Goal: Task Accomplishment & Management: Use online tool/utility

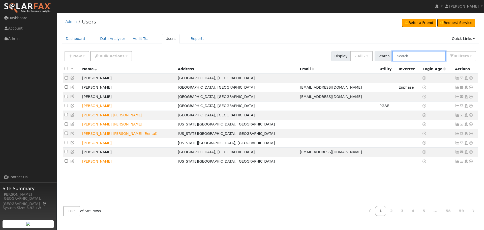
click at [408, 55] on input "text" at bounding box center [418, 56] width 53 height 10
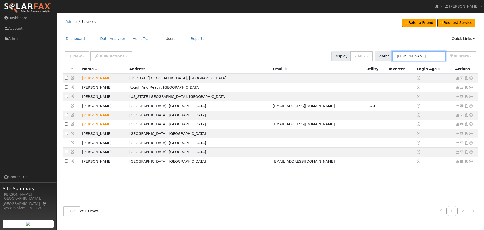
type input "Michael Ford"
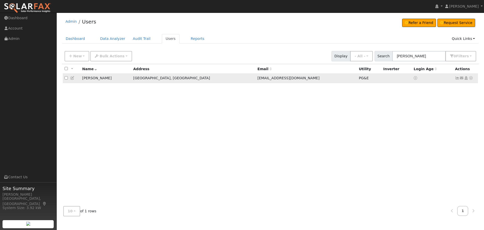
click at [469, 78] on icon at bounding box center [471, 78] width 5 height 4
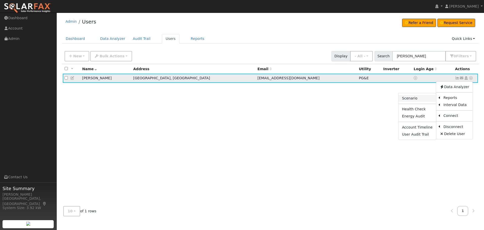
click at [405, 100] on link "Scenario" at bounding box center [418, 98] width 38 height 7
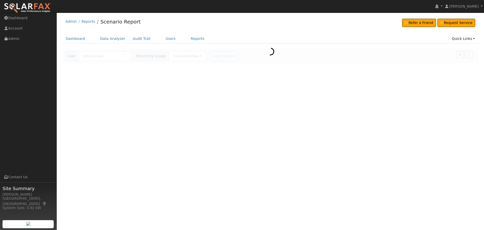
type input "[PERSON_NAME]"
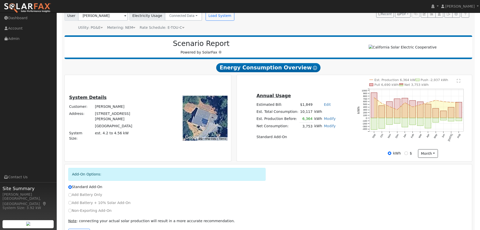
scroll to position [61, 0]
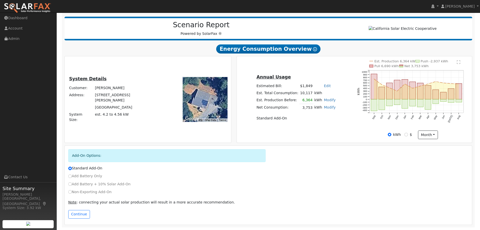
click at [89, 177] on label "Add Battery Only" at bounding box center [85, 175] width 34 height 5
click at [72, 177] on input "Add Battery Only" at bounding box center [70, 176] width 4 height 4
radio input "true"
radio input "false"
click at [76, 214] on button "Continue" at bounding box center [79, 214] width 22 height 9
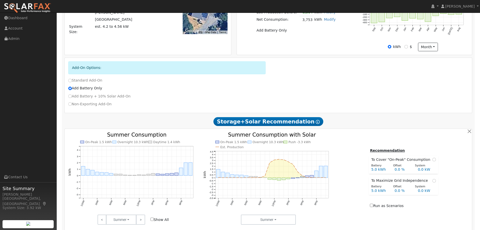
click at [243, 145] on div at bounding box center [268, 107] width 413 height 363
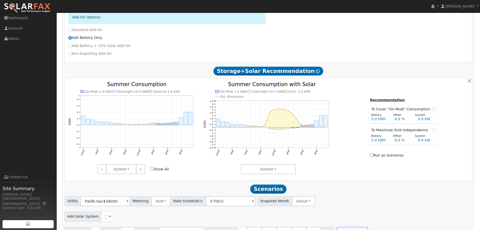
scroll to position [212, 0]
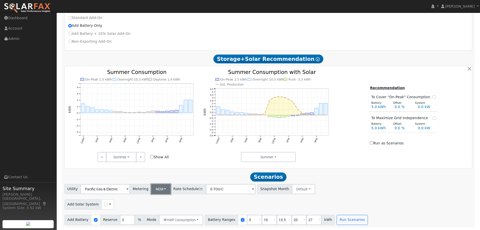
click at [161, 189] on button "NEM" at bounding box center [161, 189] width 20 height 10
click at [156, 208] on link "NBT" at bounding box center [164, 206] width 35 height 7
type input "E-ELEC"
click at [238, 221] on div at bounding box center [242, 220] width 9 height 10
click at [241, 219] on input "checkbox" at bounding box center [243, 220] width 4 height 4
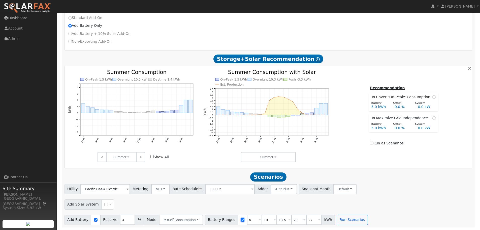
checkbox input "false"
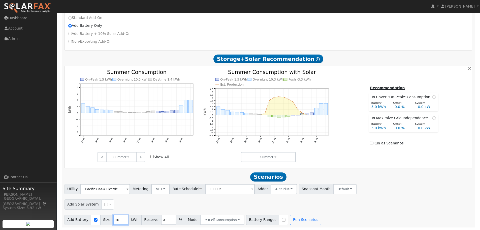
drag, startPoint x: 115, startPoint y: 219, endPoint x: 109, endPoint y: 219, distance: 6.3
click at [109, 219] on div "Add Battery Size 10 kWh Reserve 3 % Mode Self Consumption Self Consumption Peak…" at bounding box center [155, 220] width 180 height 10
type input "25"
click at [154, 207] on div "Add Solar System Use CSV Data" at bounding box center [269, 203] width 410 height 12
click at [293, 221] on button "Run Scenarios" at bounding box center [305, 220] width 31 height 10
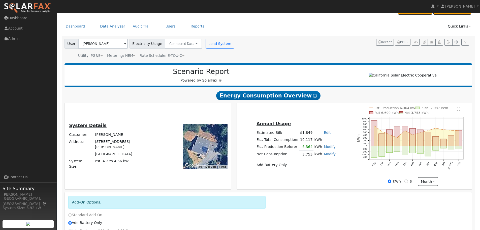
scroll to position [0, 0]
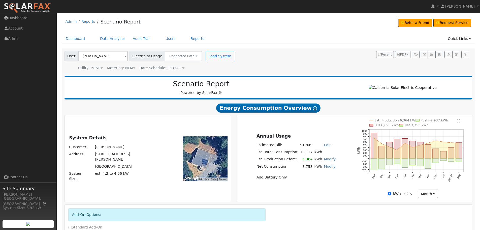
click at [327, 128] on div "Annual Usage Estimated Bill: $1,849 Edit Estimated Bill $ Annual Est. Total Con…" at bounding box center [355, 158] width 234 height 79
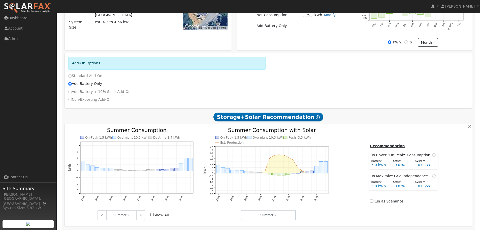
scroll to position [176, 0]
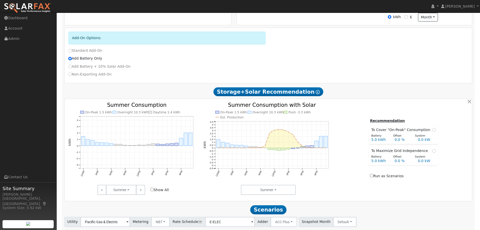
click at [83, 58] on label "Add Battery Only" at bounding box center [85, 58] width 34 height 5
click at [72, 58] on input "Add Battery Only" at bounding box center [70, 59] width 4 height 4
type input "E-TOU-C"
click at [79, 52] on label "Standard Add-On" at bounding box center [85, 50] width 34 height 5
click at [72, 52] on input "Standard Add-On" at bounding box center [70, 51] width 4 height 4
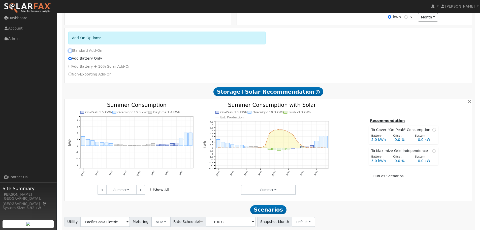
radio input "true"
radio input "false"
type input "E-ELEC"
checkbox input "true"
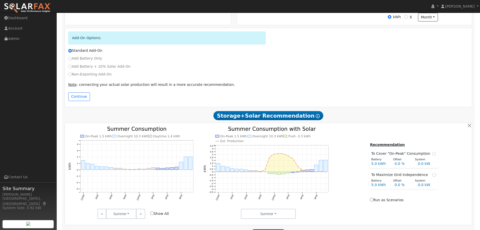
click at [89, 69] on label "Add Battery + 10% Solar Add-On" at bounding box center [99, 66] width 63 height 5
click at [72, 68] on input "Add Battery + 10% Solar Add-On" at bounding box center [70, 67] width 4 height 4
radio input "true"
radio input "false"
type input "E-TOU-C"
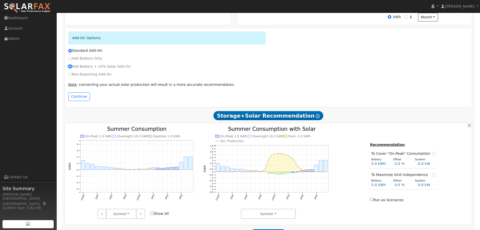
type input "10"
type input "6364"
click at [89, 77] on label "Non-Exporting Add-On" at bounding box center [89, 74] width 43 height 5
click at [72, 76] on input "Non-Exporting Add-On" at bounding box center [70, 74] width 4 height 4
radio input "true"
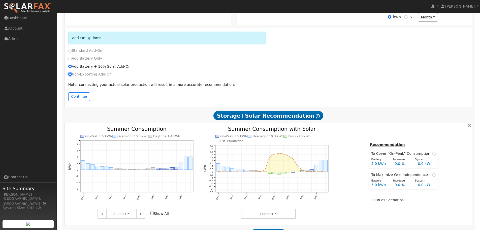
radio input "false"
type input "0"
type input "3753"
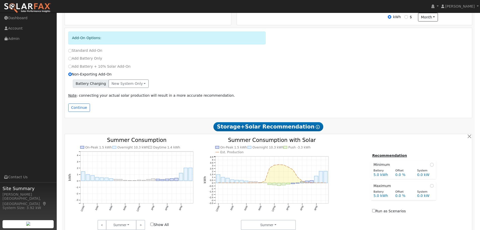
click at [89, 68] on label "Add Battery + 10% Solar Add-On" at bounding box center [99, 66] width 63 height 5
click at [72, 68] on input "Add Battery + 10% Solar Add-On" at bounding box center [70, 67] width 4 height 4
radio input "true"
radio input "false"
type input "10"
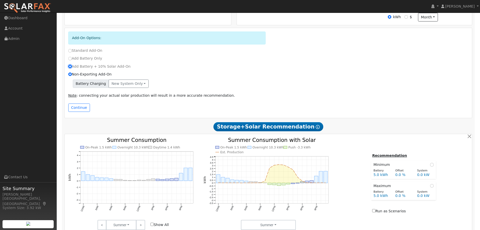
type input "6364"
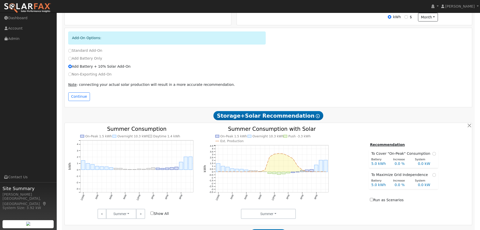
click at [87, 61] on label "Add Battery Only" at bounding box center [85, 58] width 34 height 5
click at [72, 60] on input "Add Battery Only" at bounding box center [70, 59] width 4 height 4
radio input "true"
radio input "false"
checkbox input "false"
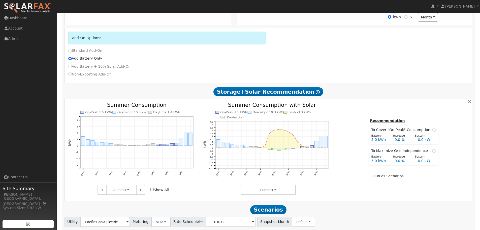
click at [87, 53] on label "Standard Add-On" at bounding box center [85, 50] width 34 height 5
click at [72, 52] on input "Standard Add-On" at bounding box center [70, 51] width 4 height 4
radio input "true"
radio input "false"
type input "E-ELEC"
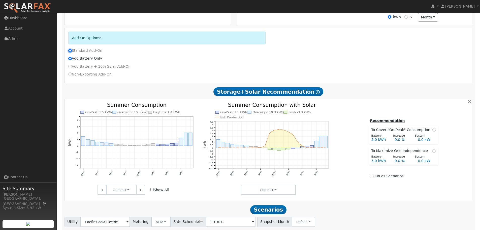
checkbox input "true"
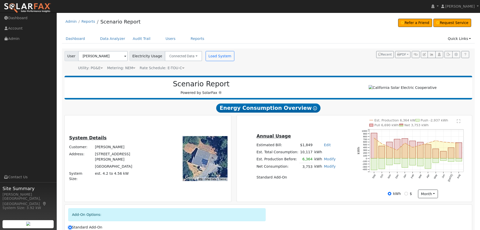
scroll to position [126, 0]
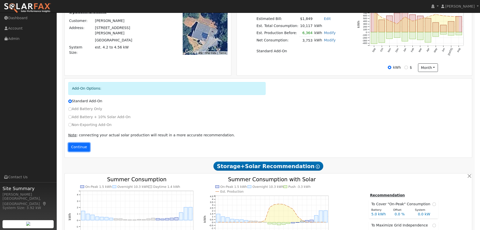
click at [83, 150] on button "Continue" at bounding box center [79, 147] width 22 height 9
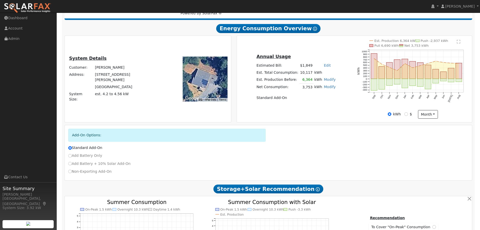
scroll to position [0, 0]
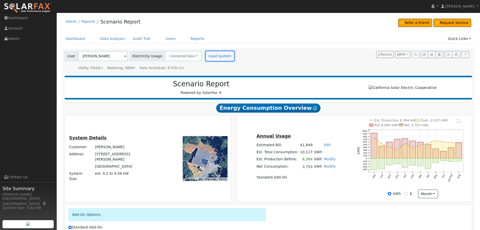
click at [212, 56] on button "Load System" at bounding box center [220, 56] width 29 height 10
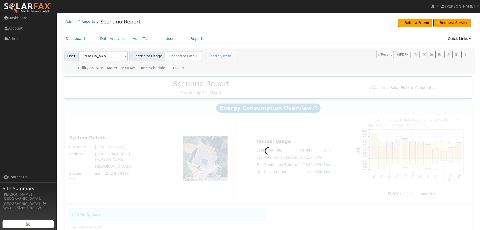
radio input "true"
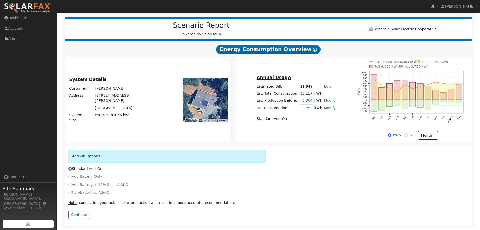
scroll to position [61, 0]
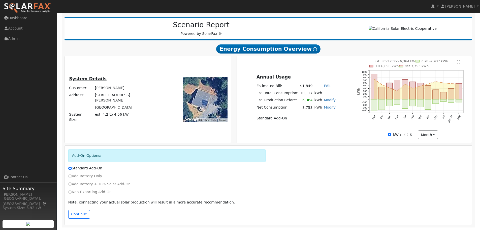
click at [83, 176] on label "Add Battery Only" at bounding box center [85, 175] width 34 height 5
click at [72, 176] on input "Add Battery Only" at bounding box center [70, 176] width 4 height 4
radio input "true"
radio input "false"
click at [83, 213] on button "Continue" at bounding box center [79, 214] width 22 height 9
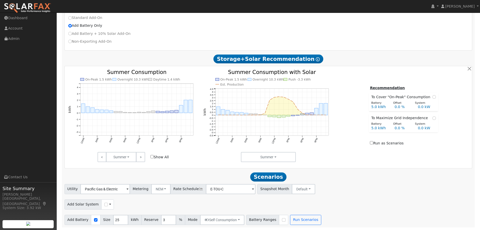
scroll to position [212, 0]
click at [164, 192] on button "NEM" at bounding box center [161, 189] width 20 height 10
click at [156, 206] on link "NBT" at bounding box center [164, 206] width 35 height 7
type input "E-ELEC"
click at [271, 190] on button "ACC Plus" at bounding box center [284, 189] width 26 height 10
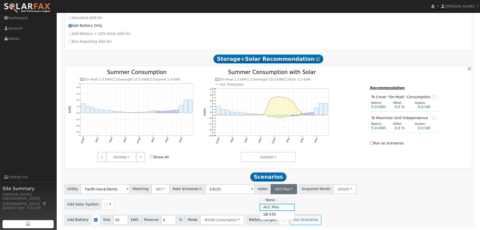
click at [281, 200] on link "- None -" at bounding box center [277, 199] width 35 height 7
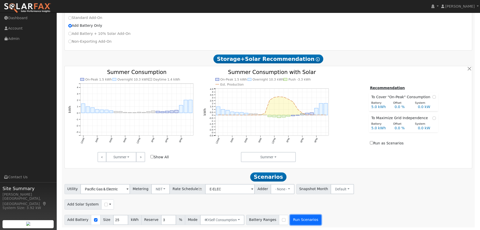
click at [293, 220] on button "Run Scenarios" at bounding box center [305, 220] width 31 height 10
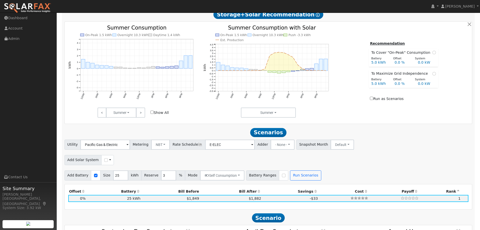
scroll to position [252, 0]
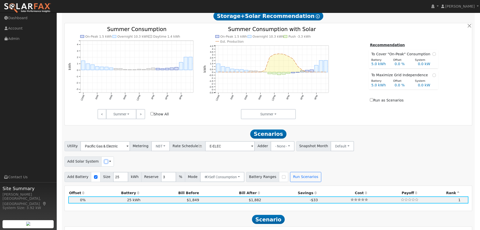
click at [104, 163] on input "checkbox" at bounding box center [106, 162] width 4 height 4
checkbox input "true"
click at [214, 163] on input "checkbox" at bounding box center [216, 162] width 4 height 4
checkbox input "false"
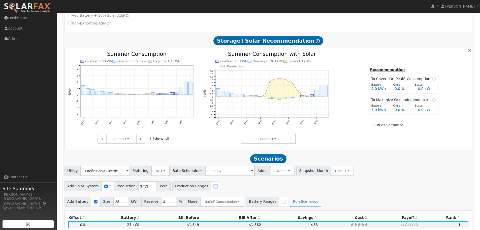
scroll to position [227, 0]
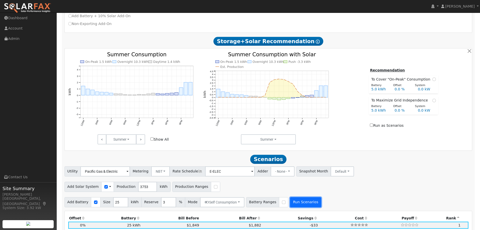
click at [302, 204] on button "Run Scenarios" at bounding box center [305, 202] width 31 height 10
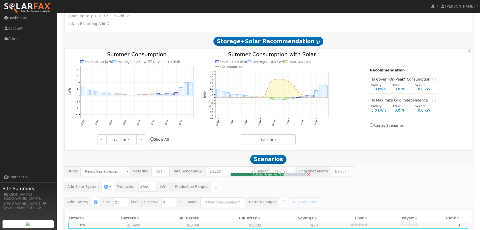
type input "2.5"
type input "$2,639"
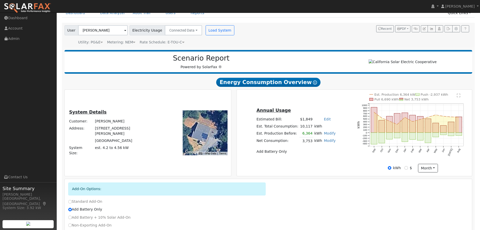
scroll to position [0, 0]
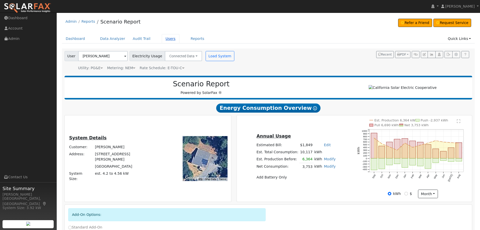
click at [166, 36] on link "Users" at bounding box center [171, 38] width 18 height 9
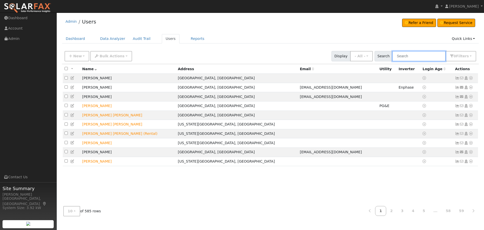
click at [419, 60] on input "text" at bounding box center [418, 56] width 53 height 10
type input "[PERSON_NAME]"
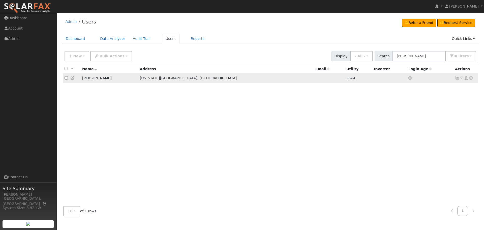
click at [471, 77] on link at bounding box center [471, 77] width 5 height 5
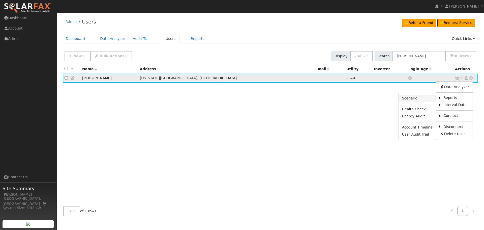
click at [420, 96] on link "Scenario" at bounding box center [418, 98] width 38 height 7
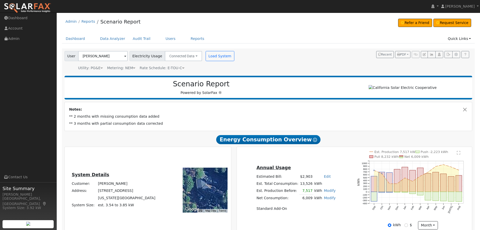
click at [304, 191] on td "7,517" at bounding box center [306, 190] width 14 height 7
click at [327, 192] on link "Modify" at bounding box center [330, 190] width 12 height 4
click at [324, 192] on link "Modify" at bounding box center [330, 190] width 12 height 4
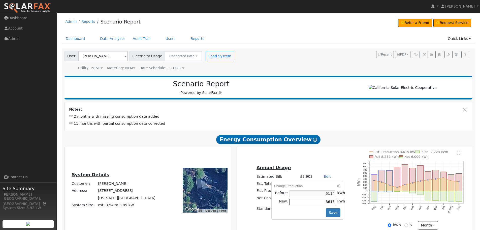
click at [322, 203] on input "3615" at bounding box center [313, 201] width 46 height 6
type input "1200"
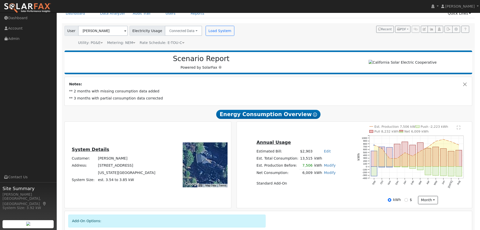
scroll to position [50, 0]
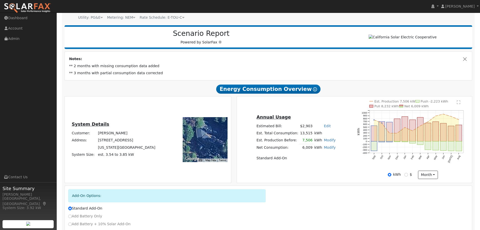
click at [325, 142] on link "Modify" at bounding box center [330, 140] width 12 height 4
click at [332, 164] on button "Save" at bounding box center [333, 162] width 15 height 9
click at [328, 142] on link "Modify" at bounding box center [330, 140] width 12 height 4
click at [309, 141] on td "3,496" at bounding box center [306, 139] width 14 height 7
click at [307, 139] on td "3,496" at bounding box center [306, 139] width 14 height 7
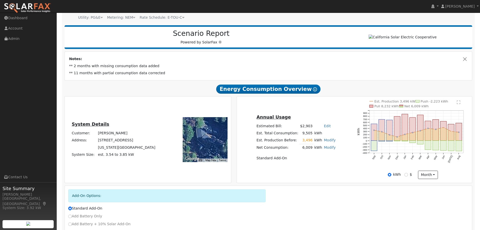
click at [327, 142] on link "Modify" at bounding box center [330, 140] width 12 height 4
click at [328, 166] on button "Save" at bounding box center [333, 162] width 15 height 9
click at [326, 142] on link "Modify" at bounding box center [330, 140] width 12 height 4
click at [329, 164] on button "Save" at bounding box center [333, 162] width 15 height 9
click at [324, 142] on link "Modify" at bounding box center [330, 140] width 12 height 4
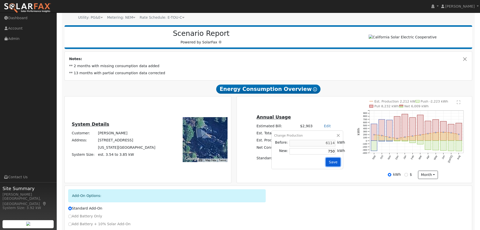
click at [334, 162] on button "Save" at bounding box center [333, 162] width 15 height 9
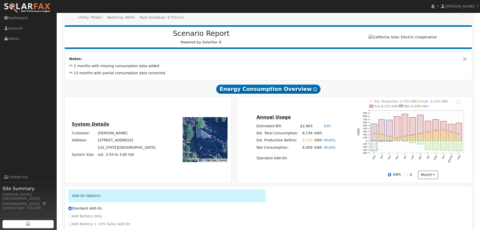
click at [324, 141] on link "Modify" at bounding box center [330, 140] width 12 height 4
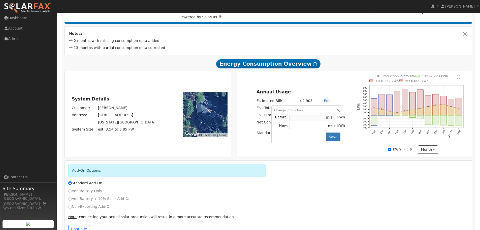
scroll to position [61, 0]
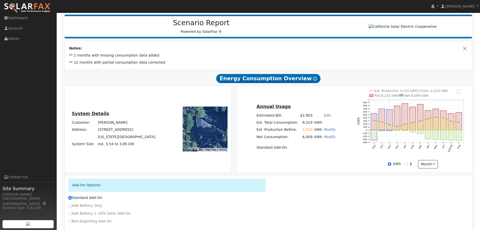
click at [324, 131] on link "Modify" at bounding box center [330, 129] width 12 height 4
type input "800"
click at [329, 156] on button "Save" at bounding box center [333, 151] width 15 height 9
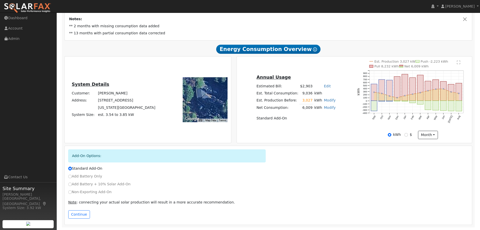
scroll to position [92, 0]
click at [86, 193] on label "Non-Exporting Add-On" at bounding box center [89, 191] width 43 height 5
click at [72, 193] on input "Non-Exporting Add-On" at bounding box center [70, 192] width 4 height 4
radio input "true"
radio input "false"
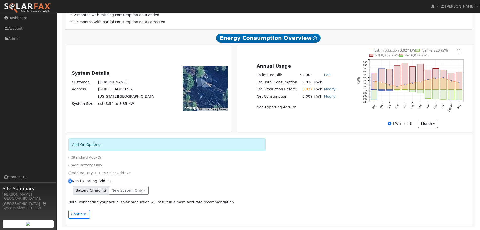
scroll to position [103, 0]
click at [134, 189] on button "New system only" at bounding box center [129, 190] width 40 height 9
click at [121, 202] on link "New system only" at bounding box center [128, 200] width 38 height 7
click at [82, 216] on button "Continue" at bounding box center [79, 214] width 22 height 9
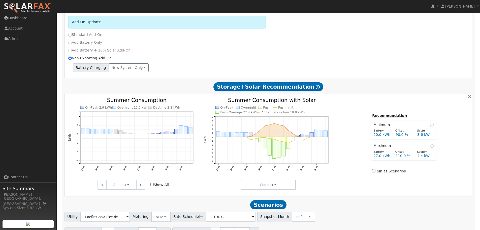
scroll to position [254, 0]
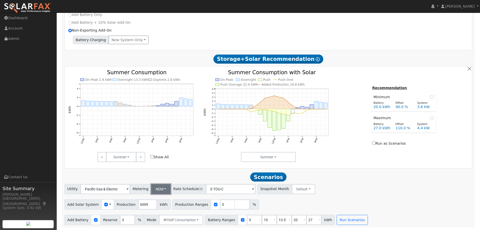
click at [163, 188] on button "NEM" at bounding box center [161, 189] width 20 height 10
click at [164, 198] on link "NEM" at bounding box center [164, 199] width 35 height 7
click at [144, 204] on input "6009" at bounding box center [147, 204] width 19 height 10
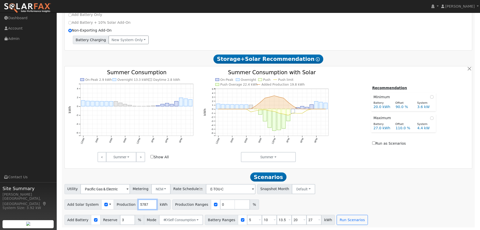
type input "5787"
click at [339, 198] on div "Add Solar System Use CSV Data Production 5787 kWh Production Ranges 0 %" at bounding box center [269, 203] width 410 height 12
click at [241, 221] on input "checkbox" at bounding box center [243, 220] width 4 height 4
checkbox input "false"
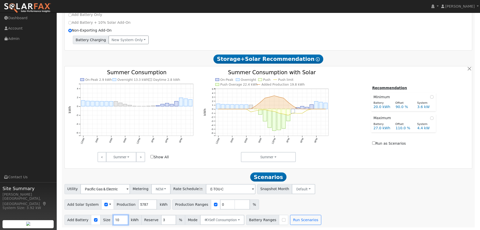
drag, startPoint x: 117, startPoint y: 219, endPoint x: 101, endPoint y: 219, distance: 16.1
click at [101, 219] on div "Add Battery Size 10 kWh Reserve 3 % Mode Self Consumption Self Consumption Peak…" at bounding box center [155, 220] width 180 height 10
type input "20"
click at [375, 195] on div "Utility Pacific Gas & Electric Metering NEM NEM NBT Rate Schedule E-TOU-C - Non…" at bounding box center [268, 204] width 413 height 41
click at [282, 220] on input "checkbox" at bounding box center [284, 220] width 4 height 4
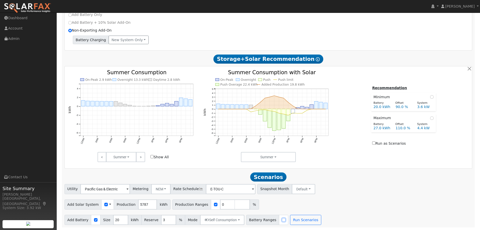
checkbox input "true"
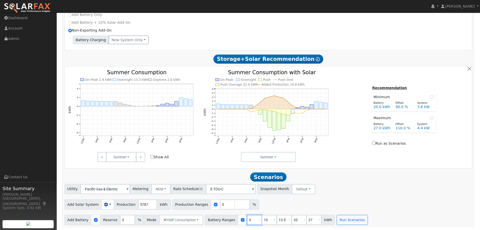
drag, startPoint x: 246, startPoint y: 219, endPoint x: 240, endPoint y: 218, distance: 5.7
click at [247, 218] on input "5" at bounding box center [254, 220] width 15 height 10
type input "10"
type input "13.5"
type input "20"
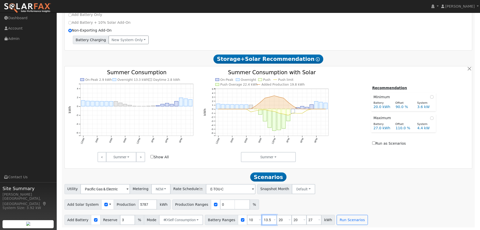
drag, startPoint x: 261, startPoint y: 220, endPoint x: 252, endPoint y: 220, distance: 8.8
click at [252, 220] on div "Battery Ranges 10 Overrides Reserve % Mode None None Self Consumption Peak Savi…" at bounding box center [270, 220] width 130 height 10
click at [247, 220] on input "10" at bounding box center [254, 220] width 15 height 10
click at [277, 222] on input "20" at bounding box center [284, 220] width 15 height 10
click at [292, 219] on input "20" at bounding box center [299, 220] width 15 height 10
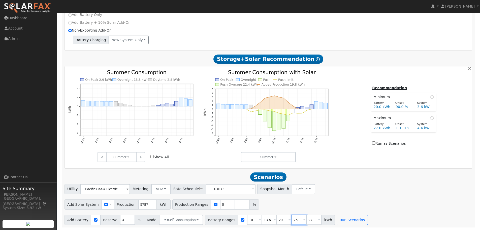
type input "25"
drag, startPoint x: 305, startPoint y: 220, endPoint x: 297, endPoint y: 219, distance: 8.4
click at [297, 219] on div "Battery Ranges 10 Overrides Reserve % Mode None None Self Consumption Peak Savi…" at bounding box center [270, 220] width 130 height 10
type input "30"
drag, startPoint x: 262, startPoint y: 219, endPoint x: 254, endPoint y: 219, distance: 8.6
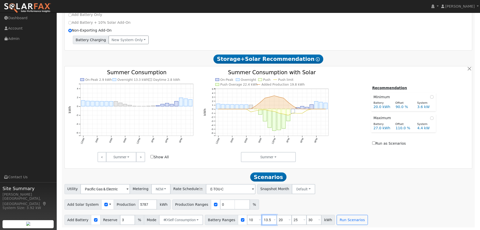
click at [262, 219] on input "13.5" at bounding box center [269, 220] width 15 height 10
type input "15"
drag, startPoint x: 355, startPoint y: 181, endPoint x: 358, endPoint y: 180, distance: 2.8
click at [355, 181] on h2 "Scenarios Scenario" at bounding box center [269, 176] width 408 height 9
click at [346, 220] on button "Run Scenarios" at bounding box center [352, 220] width 31 height 10
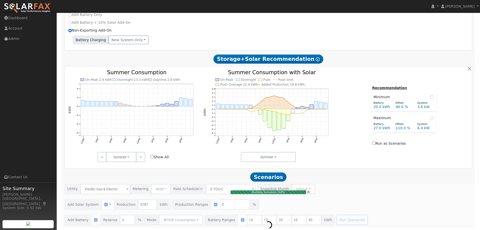
type input "0.0"
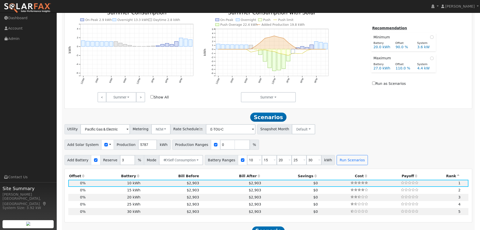
scroll to position [335, 0]
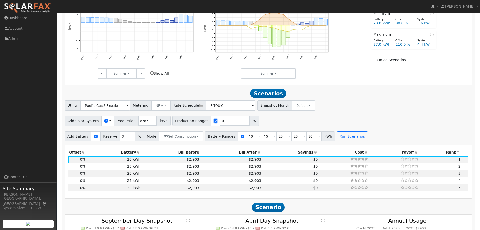
click at [214, 122] on input "checkbox" at bounding box center [216, 121] width 4 height 4
checkbox input "false"
click at [337, 135] on button "Run Scenarios" at bounding box center [352, 136] width 31 height 10
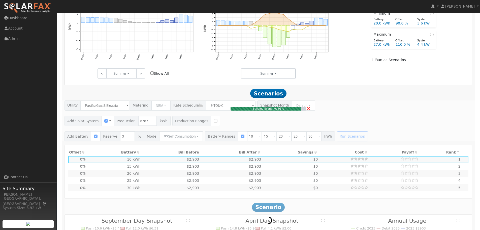
type input "3.9"
type input "$30"
type input "$4,060"
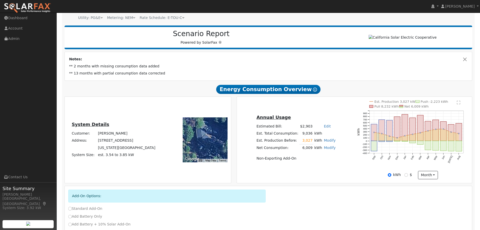
scroll to position [0, 0]
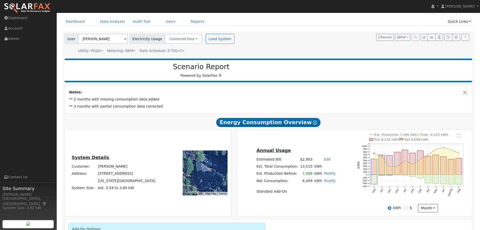
scroll to position [50, 0]
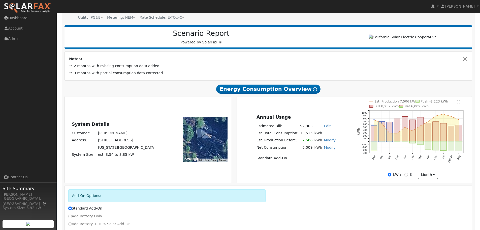
click at [324, 142] on link "Modify" at bounding box center [330, 140] width 12 height 4
click at [337, 136] on button "button" at bounding box center [339, 135] width 4 height 4
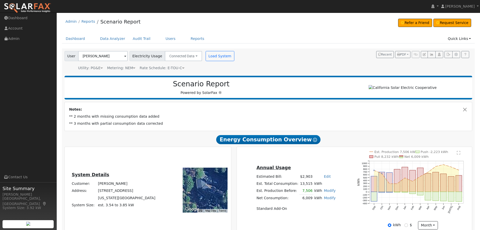
scroll to position [25, 0]
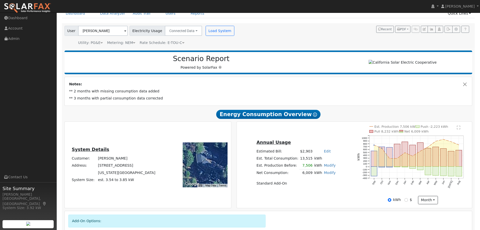
click at [327, 167] on link "Modify" at bounding box center [330, 165] width 12 height 4
click at [332, 188] on button "Save" at bounding box center [333, 187] width 15 height 9
click at [329, 167] on link "Modify" at bounding box center [330, 165] width 12 height 4
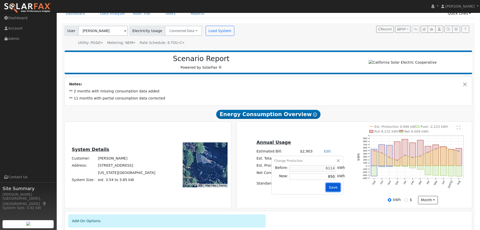
click at [331, 189] on button "Save" at bounding box center [333, 187] width 15 height 9
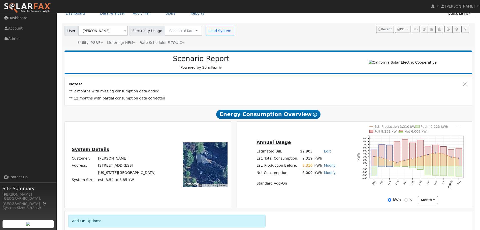
click at [330, 167] on link "Modify" at bounding box center [330, 165] width 12 height 4
type input "825"
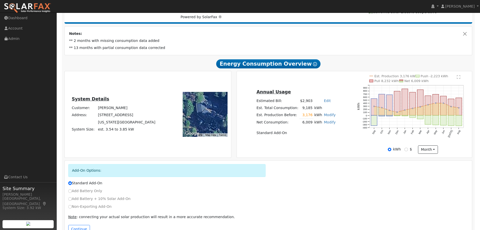
scroll to position [92, 0]
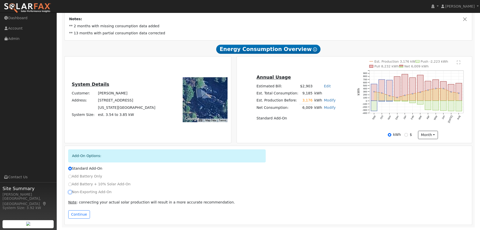
click at [70, 191] on input "Non-Exporting Add-On" at bounding box center [70, 192] width 4 height 4
radio input "true"
radio input "false"
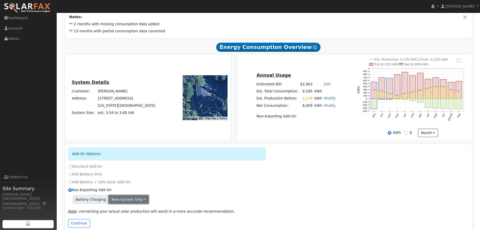
click at [123, 201] on button "New system only" at bounding box center [129, 199] width 40 height 9
click at [127, 201] on button "New system only" at bounding box center [129, 199] width 40 height 9
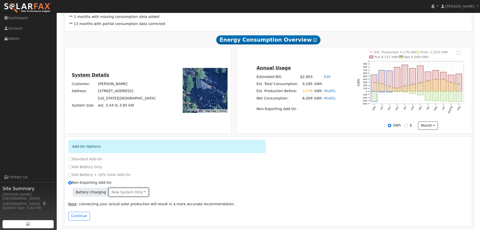
scroll to position [103, 0]
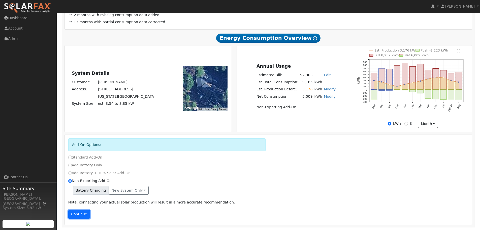
click at [77, 213] on button "Continue" at bounding box center [79, 214] width 22 height 9
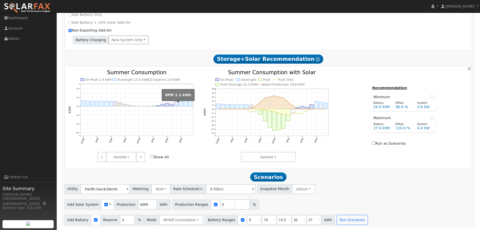
scroll to position [254, 0]
click at [140, 204] on input "6009" at bounding box center [147, 204] width 19 height 10
type input "5787"
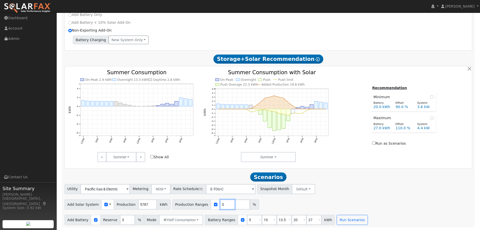
drag, startPoint x: 217, startPoint y: 205, endPoint x: 212, endPoint y: 205, distance: 5.0
click at [220, 205] on input "0" at bounding box center [227, 204] width 15 height 10
type input "90"
click at [235, 203] on input "number" at bounding box center [242, 204] width 15 height 10
type input "110"
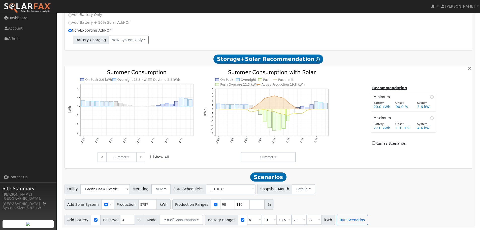
click at [360, 186] on div "Utility Pacific Gas & Electric Metering NEM NEM NBT Rate Schedule E-TOU-C - Non…" at bounding box center [269, 188] width 410 height 12
click at [250, 203] on input "number" at bounding box center [257, 204] width 15 height 10
type input "120"
click at [456, 193] on div "Utility Pacific Gas & Electric Metering NEM NEM NBT Rate Schedule E-TOU-C - Non…" at bounding box center [269, 188] width 410 height 12
drag, startPoint x: 278, startPoint y: 219, endPoint x: 269, endPoint y: 219, distance: 9.3
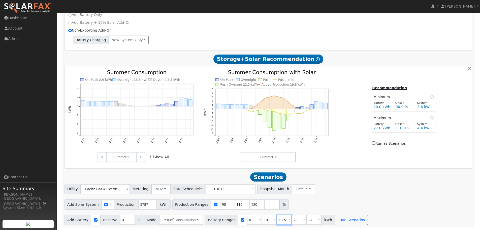
click at [277, 219] on input "13.5" at bounding box center [284, 220] width 15 height 10
type input "15"
drag, startPoint x: 304, startPoint y: 221, endPoint x: 300, endPoint y: 221, distance: 4.0
click at [307, 221] on input "27" at bounding box center [314, 220] width 15 height 10
type input "25"
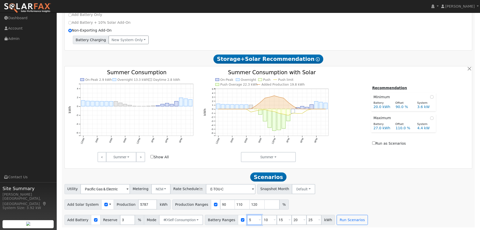
drag, startPoint x: 245, startPoint y: 219, endPoint x: 231, endPoint y: 220, distance: 14.4
click at [231, 220] on div "Battery Ranges 5 Overrides Reserve % Mode None None Self Consumption Peak Savin…" at bounding box center [270, 220] width 130 height 10
type input "10"
type input "15"
type input "20"
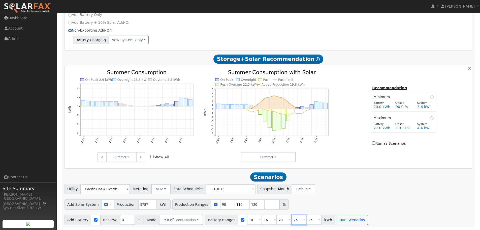
type input "25"
type input "30"
click at [360, 205] on div "Add Solar System Use CSV Data Production 5787 kWh Production Ranges 90 110 120 %" at bounding box center [269, 203] width 410 height 12
click at [341, 218] on button "Run Scenarios" at bounding box center [352, 220] width 31 height 10
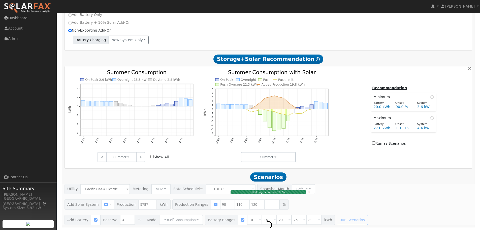
type input "3.5"
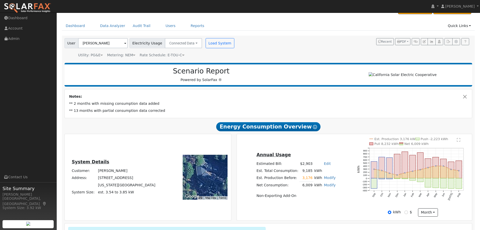
scroll to position [0, 0]
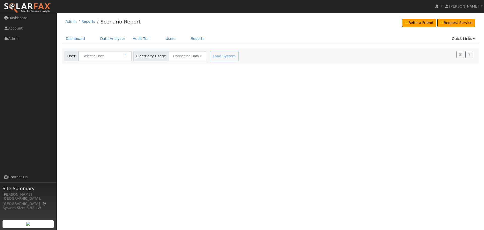
type input "[PERSON_NAME]"
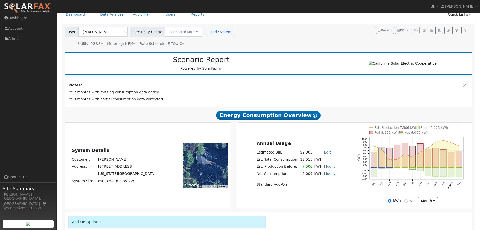
scroll to position [25, 0]
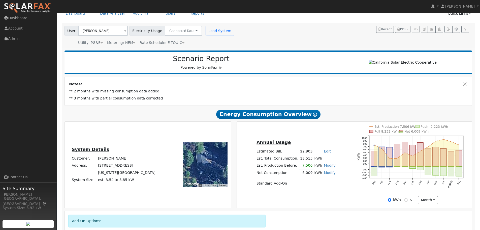
click at [328, 167] on link "Modify" at bounding box center [330, 165] width 12 height 4
click at [337, 161] on button "button" at bounding box center [339, 160] width 4 height 4
click at [327, 167] on link "Modify" at bounding box center [330, 165] width 12 height 4
type input "7506"
click at [337, 162] on div "Change Production Before: 6114 kWh New: 7506 kWh Save" at bounding box center [308, 175] width 72 height 39
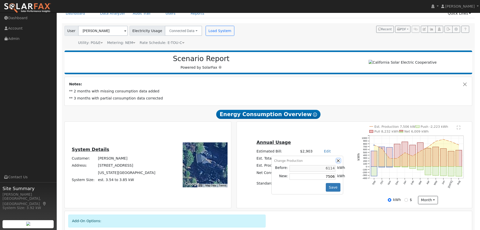
click at [337, 163] on button "button" at bounding box center [339, 160] width 4 height 4
click at [327, 167] on link "Modify" at bounding box center [330, 165] width 12 height 4
type input "7506"
click at [325, 172] on td "6114" at bounding box center [313, 168] width 48 height 8
click at [337, 162] on button "button" at bounding box center [339, 160] width 4 height 4
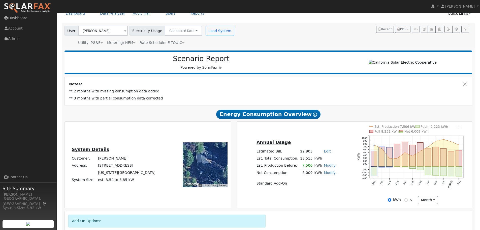
click at [329, 167] on link "Modify" at bounding box center [330, 165] width 12 height 4
type input "7506"
click at [337, 162] on button "button" at bounding box center [339, 160] width 4 height 4
click at [327, 167] on link "Modify" at bounding box center [330, 165] width 12 height 4
click at [329, 189] on button "Save" at bounding box center [333, 187] width 15 height 9
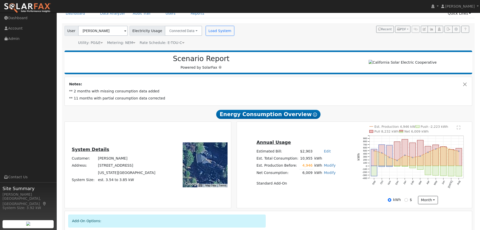
click at [327, 167] on link "Modify" at bounding box center [330, 165] width 12 height 4
type input "825"
click at [333, 190] on button "Save" at bounding box center [333, 187] width 15 height 9
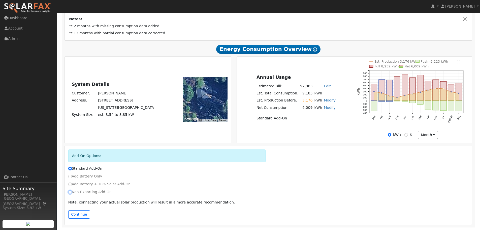
click at [70, 192] on input "Non-Exporting Add-On" at bounding box center [70, 192] width 4 height 4
radio input "true"
radio input "false"
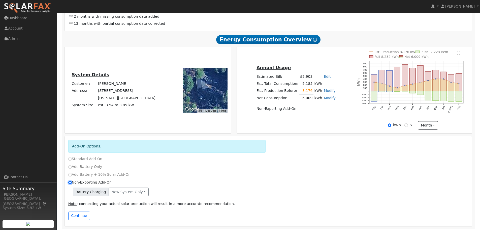
scroll to position [103, 0]
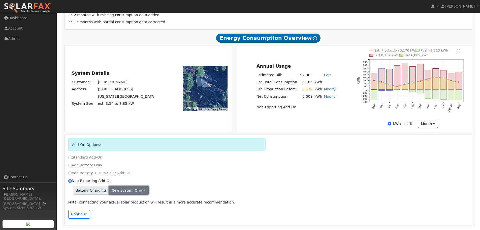
click at [113, 190] on button "New system only" at bounding box center [129, 190] width 40 height 9
click at [121, 202] on link "New system only" at bounding box center [128, 200] width 38 height 7
click at [84, 215] on button "Continue" at bounding box center [79, 214] width 22 height 9
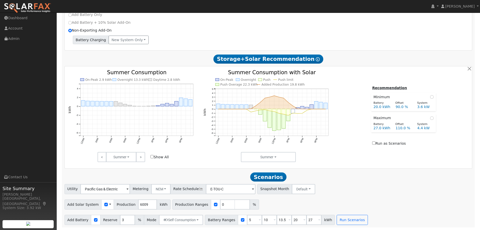
scroll to position [254, 0]
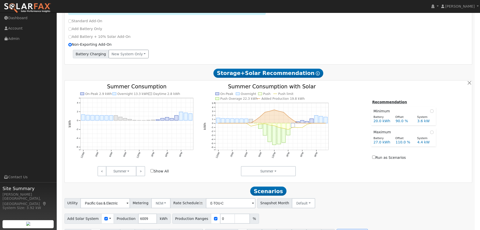
click at [141, 206] on div "Utility Pacific Gas & Electric Metering NEM NEM NBT Rate Schedule E-TOU-C - Non…" at bounding box center [268, 218] width 413 height 41
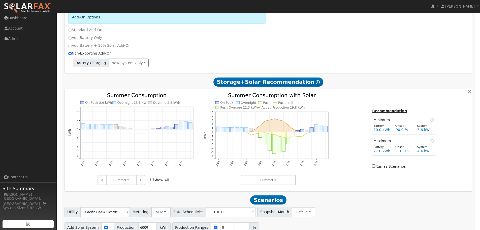
click at [141, 204] on h2 "Scenarios Scenario" at bounding box center [269, 199] width 408 height 9
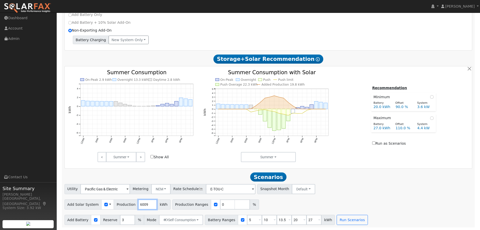
click at [142, 205] on input "6009" at bounding box center [147, 204] width 19 height 10
type input "5787"
click at [307, 204] on div "Add Solar System Use CSV Data Production 5787 kWh Production Ranges 0 %" at bounding box center [269, 203] width 410 height 12
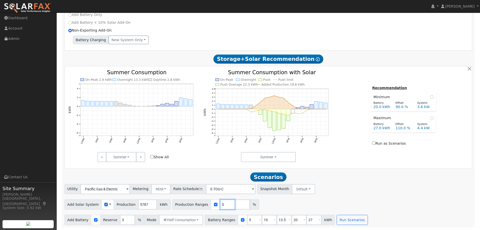
drag, startPoint x: 216, startPoint y: 203, endPoint x: 213, endPoint y: 202, distance: 3.6
click at [220, 202] on input "0" at bounding box center [227, 204] width 15 height 10
type input "90"
click at [235, 202] on input "number" at bounding box center [242, 204] width 15 height 10
type input "100"
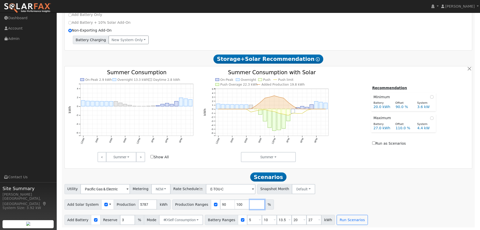
click at [250, 206] on input "number" at bounding box center [257, 204] width 15 height 10
type input "110"
click at [265, 204] on input "number" at bounding box center [272, 204] width 15 height 10
type input "120"
click at [339, 182] on div "Scenario Report Powered by SolarFax ® Notes: ** 2 months with missing consumpti…" at bounding box center [268, 25] width 413 height 406
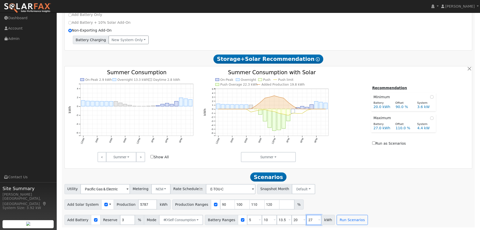
click at [307, 221] on input "27" at bounding box center [314, 220] width 15 height 10
click at [324, 185] on div "Utility Pacific Gas & Electric Metering NEM NEM NBT Rate Schedule E-TOU-C - Non…" at bounding box center [269, 188] width 410 height 12
click at [292, 218] on input "20" at bounding box center [299, 220] width 15 height 10
type input "21"
click at [327, 190] on div "Utility Pacific Gas & Electric Metering NEM NEM NBT Rate Schedule E-TOU-C - Non…" at bounding box center [269, 188] width 410 height 12
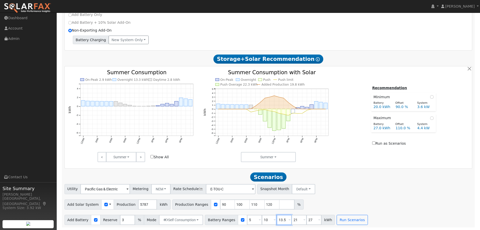
click at [277, 219] on input "13.5" at bounding box center [284, 220] width 15 height 10
type input "13"
click at [356, 180] on h2 "Scenarios Scenario" at bounding box center [269, 176] width 408 height 9
click at [262, 220] on input "10" at bounding box center [269, 220] width 15 height 10
drag, startPoint x: 259, startPoint y: 220, endPoint x: 248, endPoint y: 218, distance: 11.8
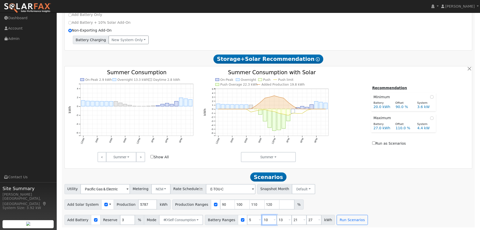
click at [248, 218] on div "Battery Ranges 5 Overrides Reserve % Mode None None Self Consumption Peak Savin…" at bounding box center [270, 220] width 130 height 10
type input "8"
click at [362, 191] on div "Utility Pacific Gas & Electric Metering NEM NEM NBT Rate Schedule E-TOU-C - Non…" at bounding box center [269, 188] width 410 height 12
click at [341, 219] on button "Run Scenarios" at bounding box center [352, 220] width 31 height 10
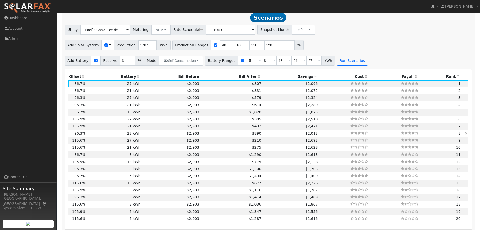
scroll to position [436, 0]
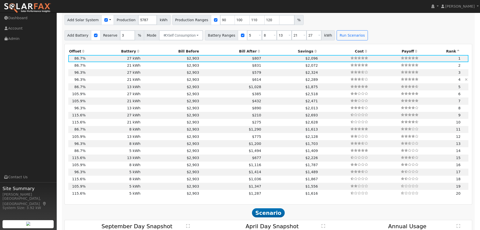
click at [102, 82] on td "21 kWh" at bounding box center [113, 79] width 55 height 7
type input "3.9"
type input "$13,503"
type input "$32"
type input "$4,061"
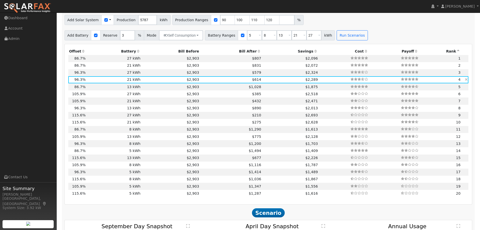
click at [117, 81] on td "21 kWh" at bounding box center [113, 79] width 55 height 7
click at [115, 81] on td "21 kWh" at bounding box center [113, 79] width 55 height 7
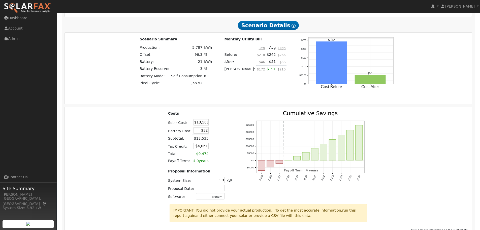
scroll to position [766, 0]
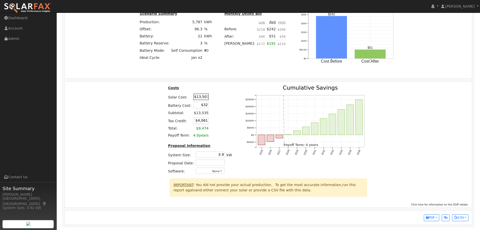
click at [202, 96] on input "$13,503" at bounding box center [201, 97] width 15 height 6
type input "$21,160"
type input "$6,358"
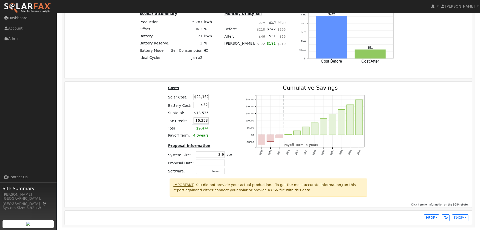
click at [232, 95] on div "Costs Solar Cost: $21,160 Battery Cost: $32 Subtotal: $13,535 Tax Credit: $6,35…" at bounding box center [200, 131] width 76 height 93
click at [202, 107] on input "$32" at bounding box center [201, 105] width 15 height 6
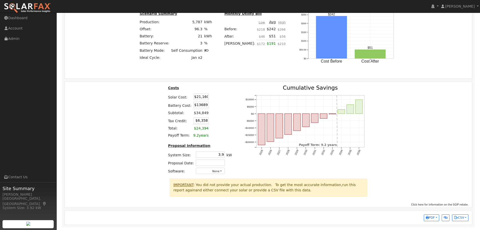
type input "$13,689"
type input "$10,455"
click at [200, 104] on input "$13,689" at bounding box center [201, 105] width 15 height 6
type input "$18,689"
click at [231, 104] on table "Costs Solar Cost: $21,160 Battery Cost: $18,689 Subtotal: $34,849 Tax Credit: $…" at bounding box center [200, 112] width 66 height 54
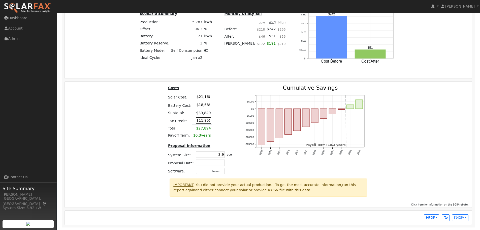
click at [201, 120] on input "$11,955" at bounding box center [203, 120] width 15 height 6
click at [202, 121] on input "$11,955" at bounding box center [203, 120] width 15 height 6
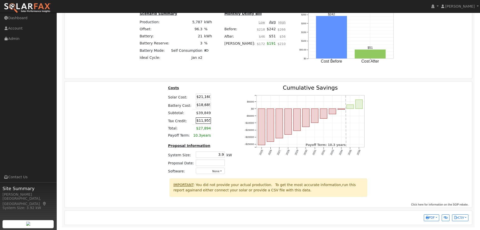
click at [202, 121] on input "$11,955" at bounding box center [203, 120] width 15 height 6
type input "$0"
click at [232, 114] on div "Costs Solar Cost: $21,160 Battery Cost: $18,689 Subtotal: $39,849 Tax Credit: $…" at bounding box center [200, 131] width 76 height 93
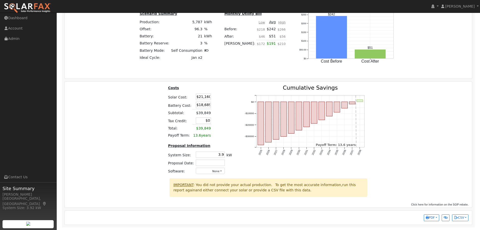
drag, startPoint x: 219, startPoint y: 152, endPoint x: 229, endPoint y: 153, distance: 10.6
click at [229, 153] on tr "System Size: 3.9 3.9 kW" at bounding box center [200, 155] width 66 height 8
type input "7.5"
click at [239, 163] on div "2025 2026 2027 2028 2029 2030 2031 2032 2033 2034 2035 2036 2037 2038 -$30000 -…" at bounding box center [306, 131] width 137 height 93
click at [429, 218] on span "PDF" at bounding box center [430, 218] width 9 height 4
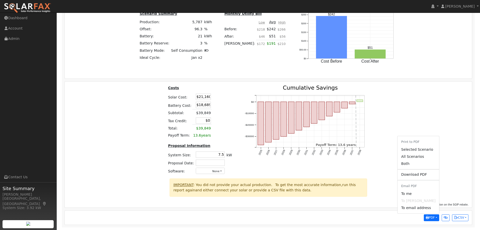
click at [430, 150] on link "Selected Scenario" at bounding box center [418, 149] width 41 height 7
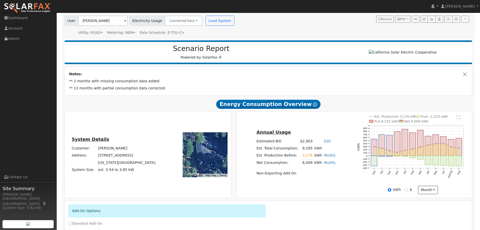
scroll to position [0, 0]
